Goal: Task Accomplishment & Management: Complete application form

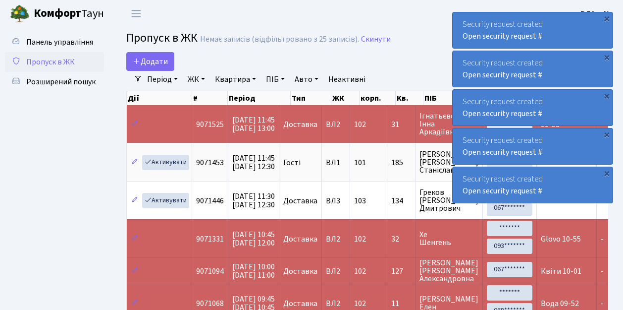
select select "25"
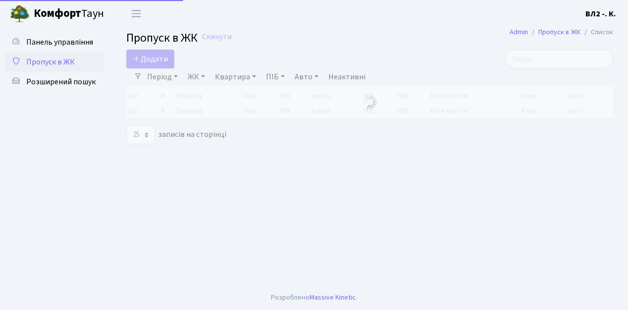
select select "25"
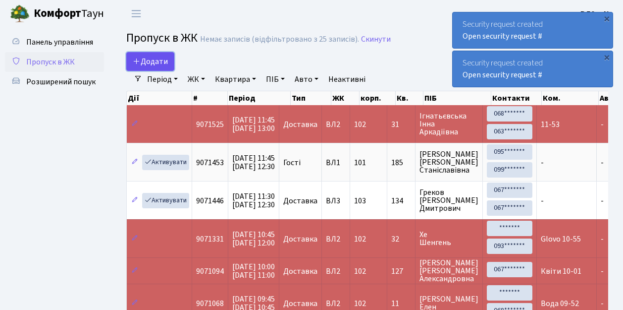
click at [169, 69] on link "Додати" at bounding box center [150, 61] width 48 height 19
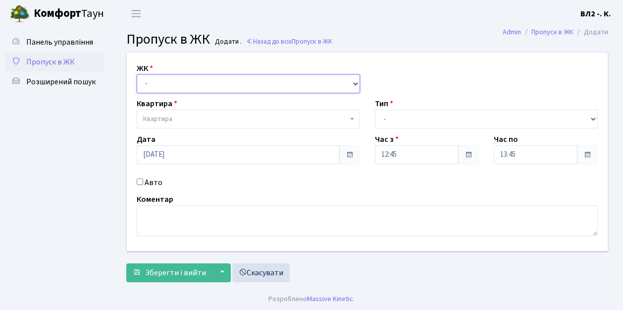
drag, startPoint x: 356, startPoint y: 82, endPoint x: 347, endPoint y: 81, distance: 9.0
click at [356, 82] on select "- ВЛ1, Ужгородський пров., 4/1 ВЛ2, пр.Голосіївський, 76 ВЛ3, пр.Голосіївський,…" at bounding box center [248, 83] width 223 height 19
select select "317"
click at [137, 74] on select "- ВЛ1, Ужгородський пров., 4/1 ВЛ2, пр.Голосіївський, 76 ВЛ3, пр.Голосіївський,…" at bounding box center [248, 83] width 223 height 19
select select
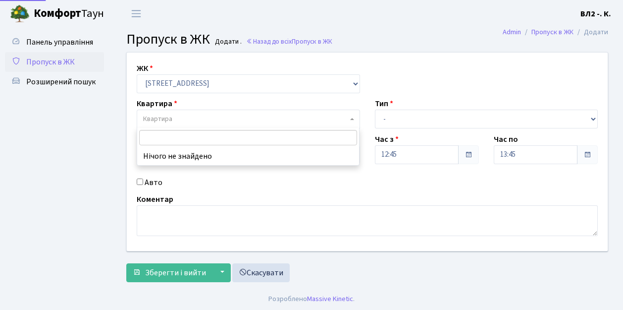
click at [349, 118] on span "Квартира" at bounding box center [248, 118] width 223 height 19
type input "175"
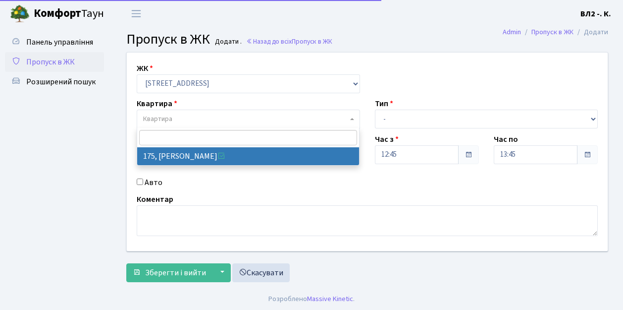
select select "38461"
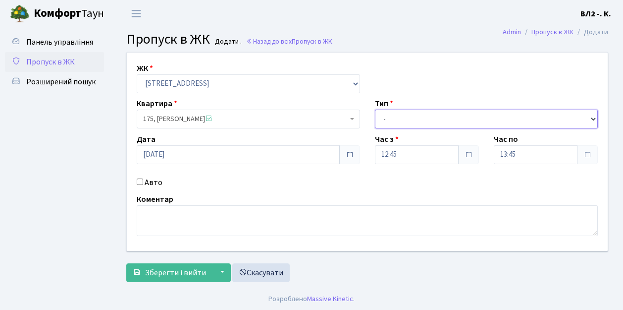
drag, startPoint x: 589, startPoint y: 116, endPoint x: 523, endPoint y: 116, distance: 65.9
click at [589, 116] on select "- Доставка Таксі Гості Сервіс" at bounding box center [486, 118] width 223 height 19
select select "1"
click at [375, 109] on select "- Доставка Таксі Гості Сервіс" at bounding box center [486, 118] width 223 height 19
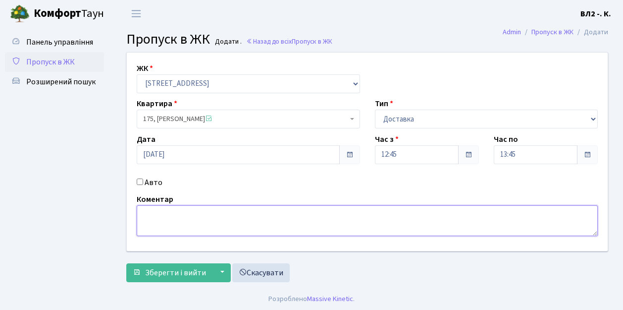
click at [149, 207] on textarea at bounding box center [367, 220] width 461 height 31
type textarea "Сільпо 12-49"
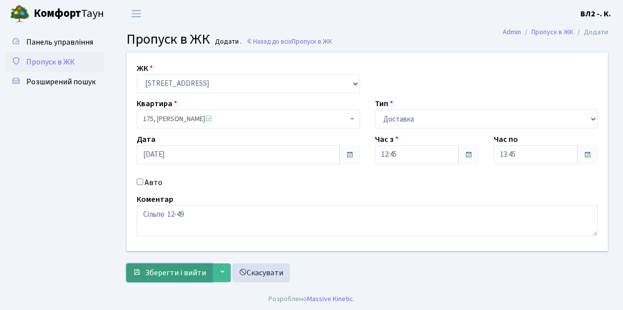
click at [150, 274] on span "Зберегти і вийти" at bounding box center [175, 272] width 61 height 11
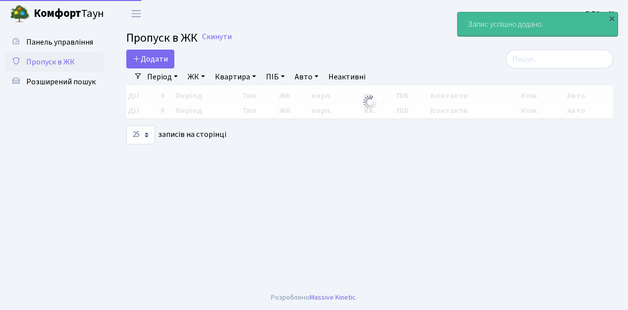
select select "25"
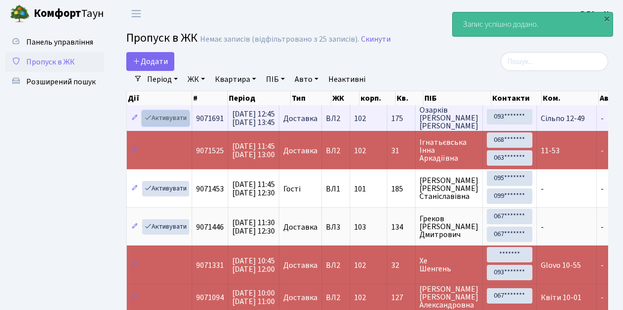
click at [185, 123] on link "Активувати" at bounding box center [165, 117] width 47 height 15
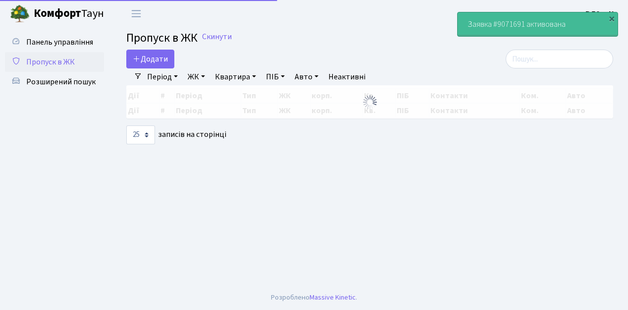
select select "25"
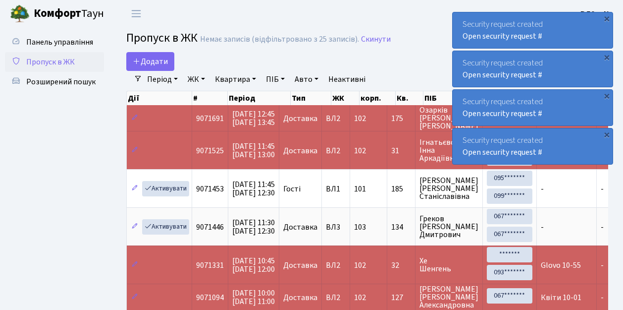
click at [40, 60] on span "Пропуск в ЖК" at bounding box center [50, 61] width 49 height 11
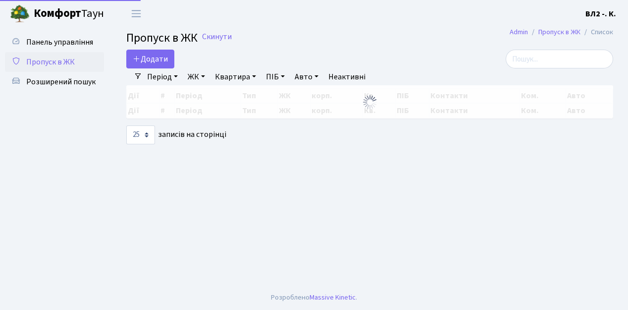
select select "25"
